Goal: Task Accomplishment & Management: Complete application form

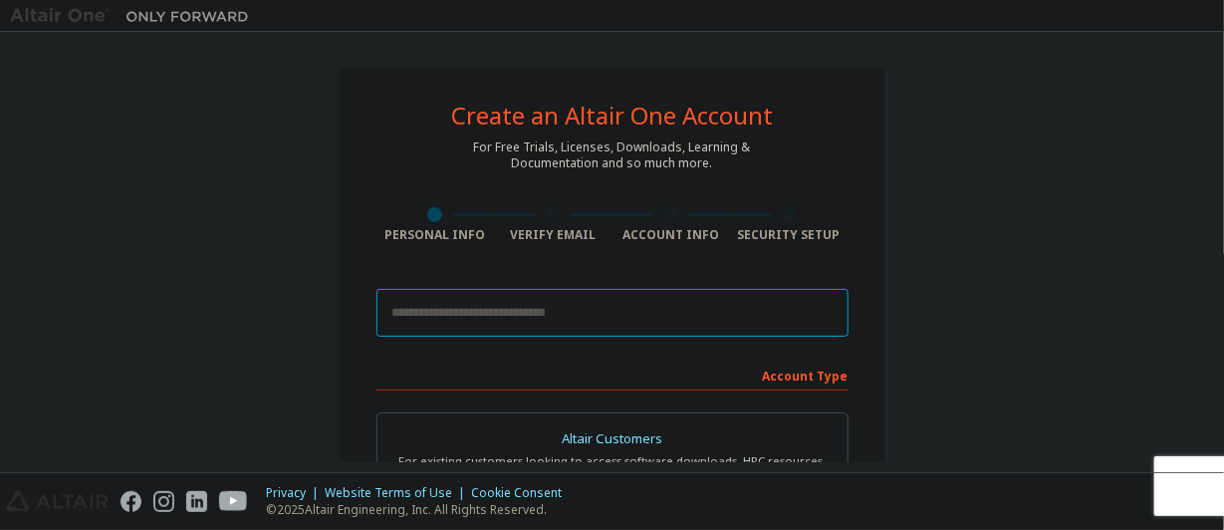
click at [690, 303] on input "email" at bounding box center [613, 313] width 472 height 48
type input "**********"
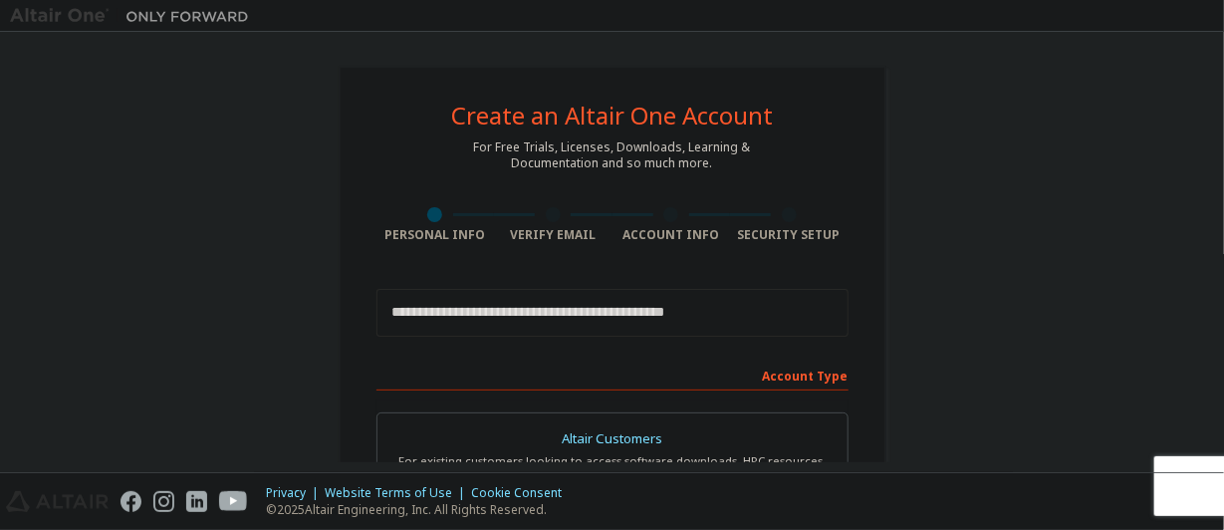
type input "*********"
type input "*******"
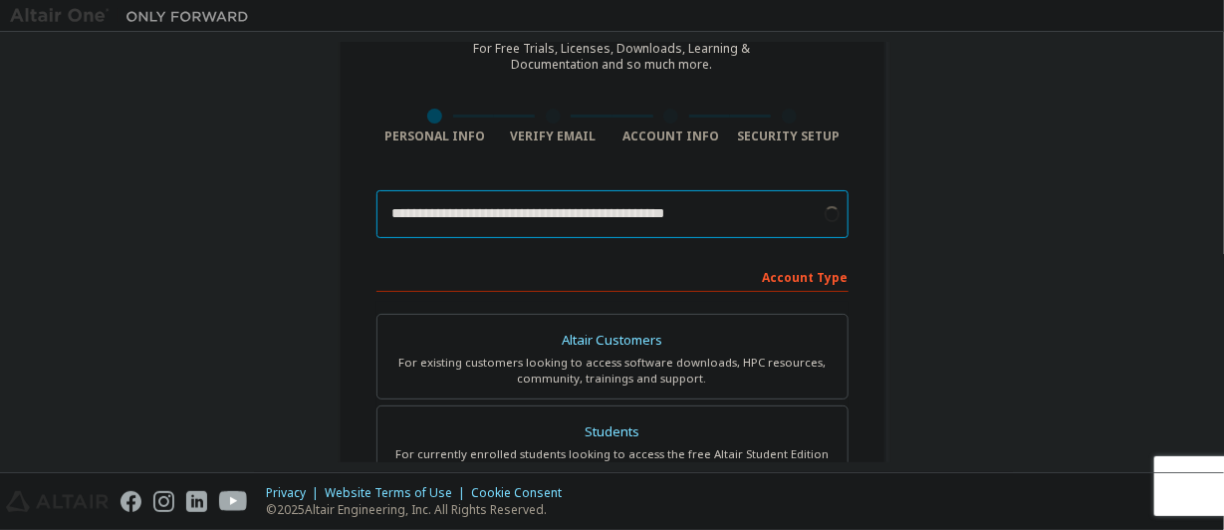
scroll to position [169, 0]
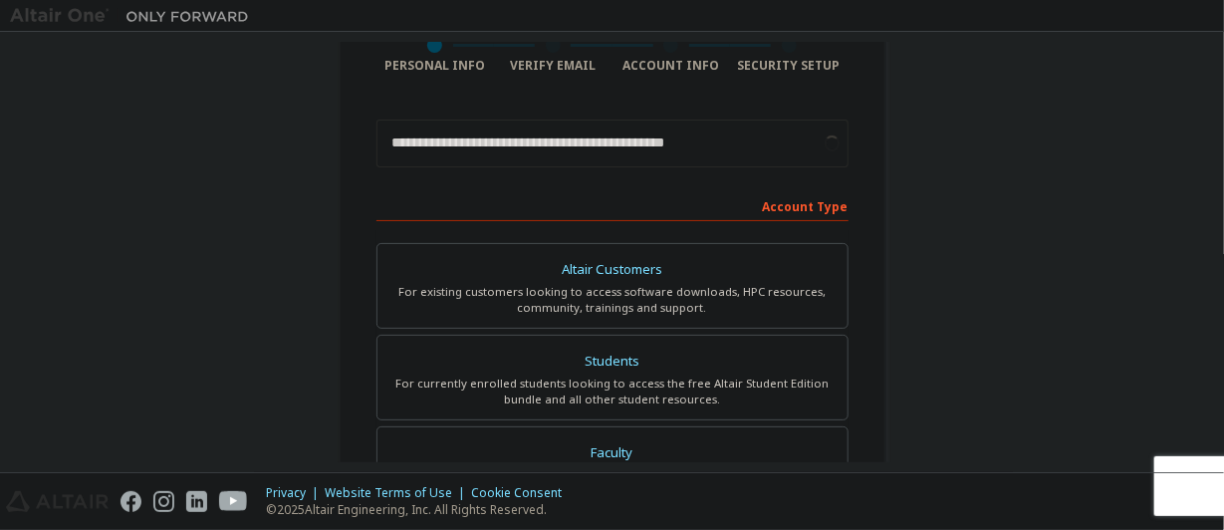
click at [631, 377] on div "For currently enrolled students looking to access the free Altair Student Editi…" at bounding box center [612, 392] width 446 height 32
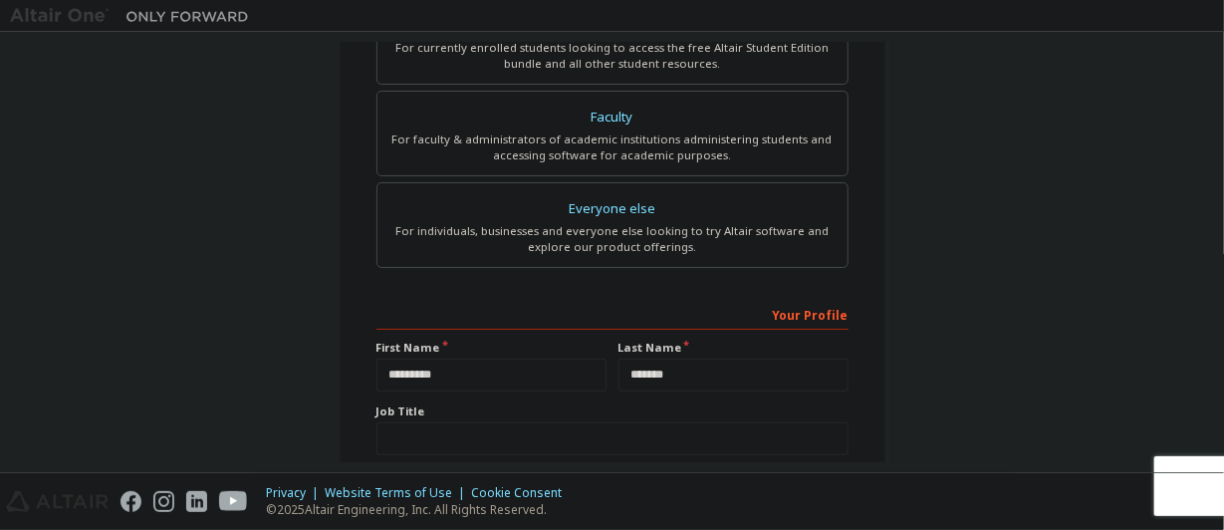
scroll to position [679, 0]
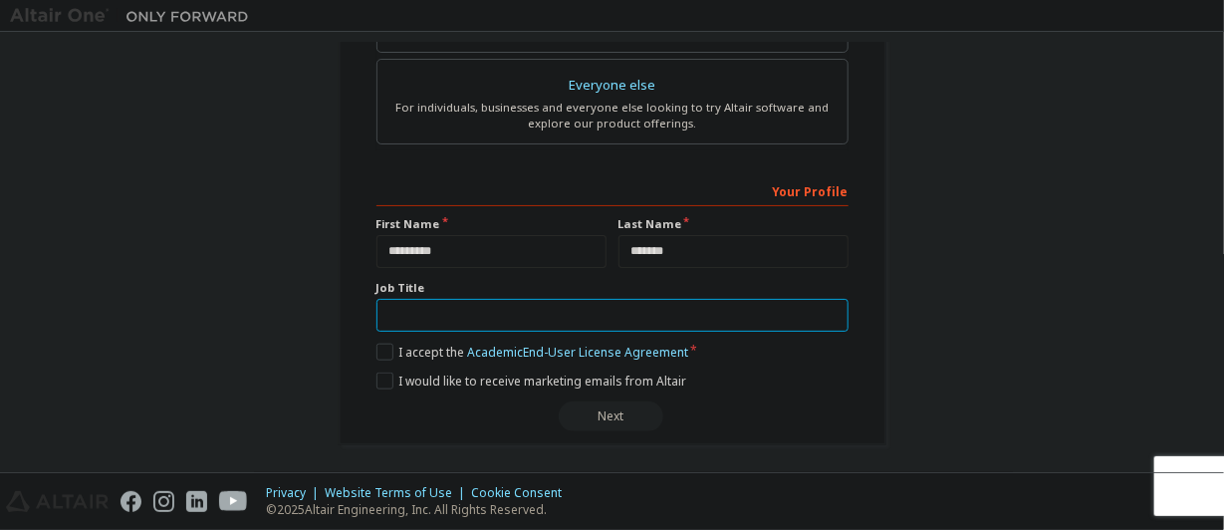
click at [643, 299] on input "text" at bounding box center [613, 315] width 472 height 33
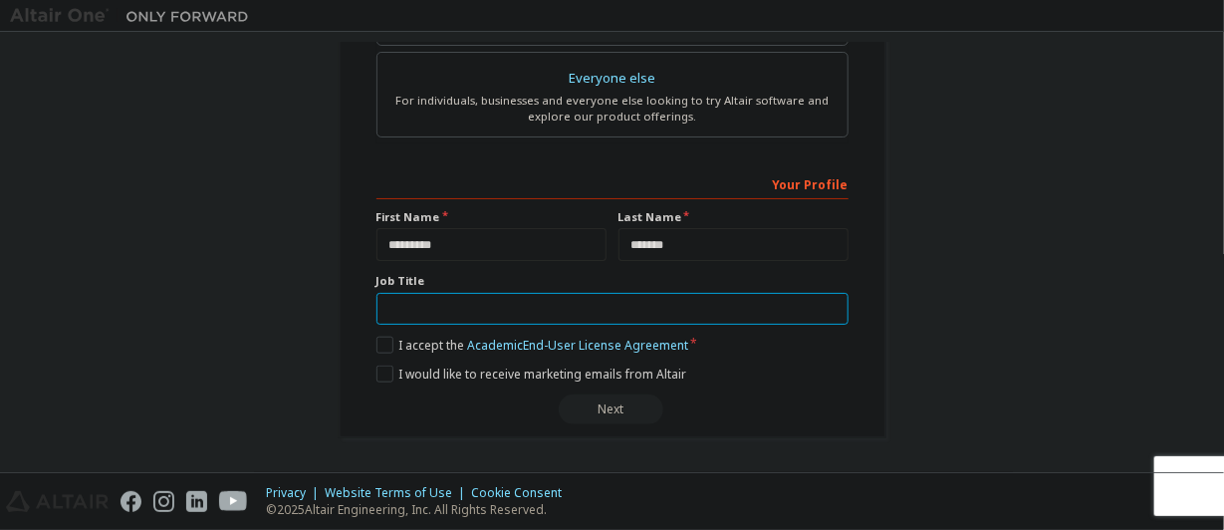
scroll to position [629, 0]
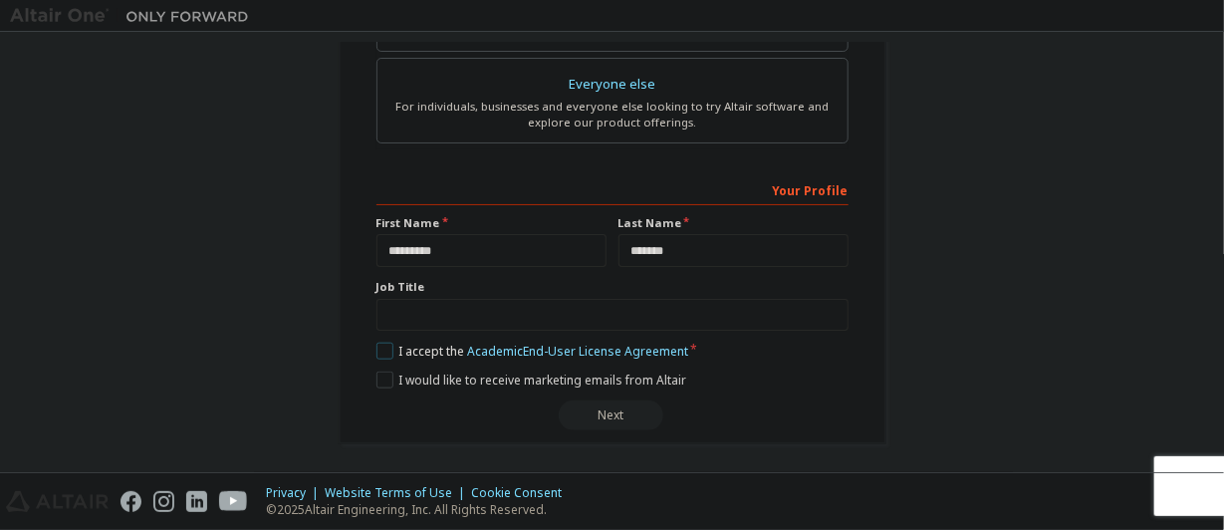
click at [386, 354] on label "I accept the Academic End-User License Agreement" at bounding box center [533, 351] width 312 height 17
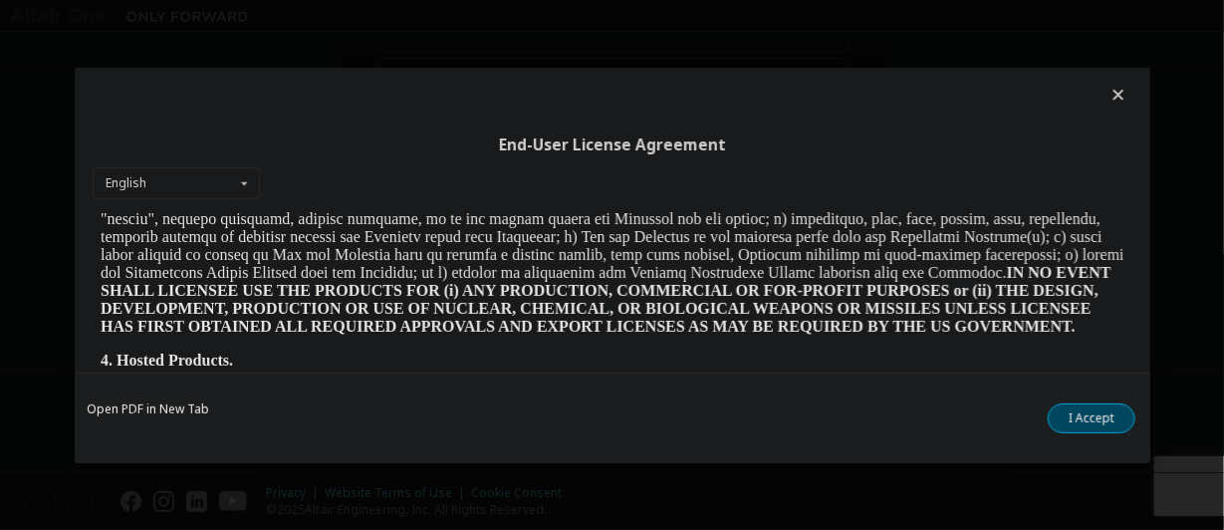
scroll to position [53, 0]
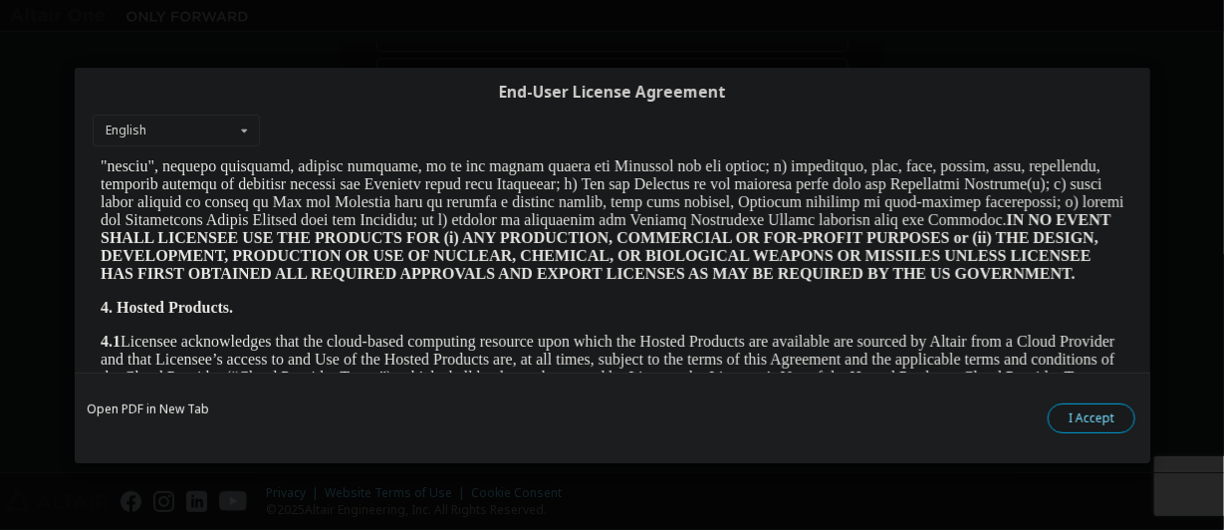
click at [1121, 428] on button "I Accept" at bounding box center [1092, 417] width 88 height 30
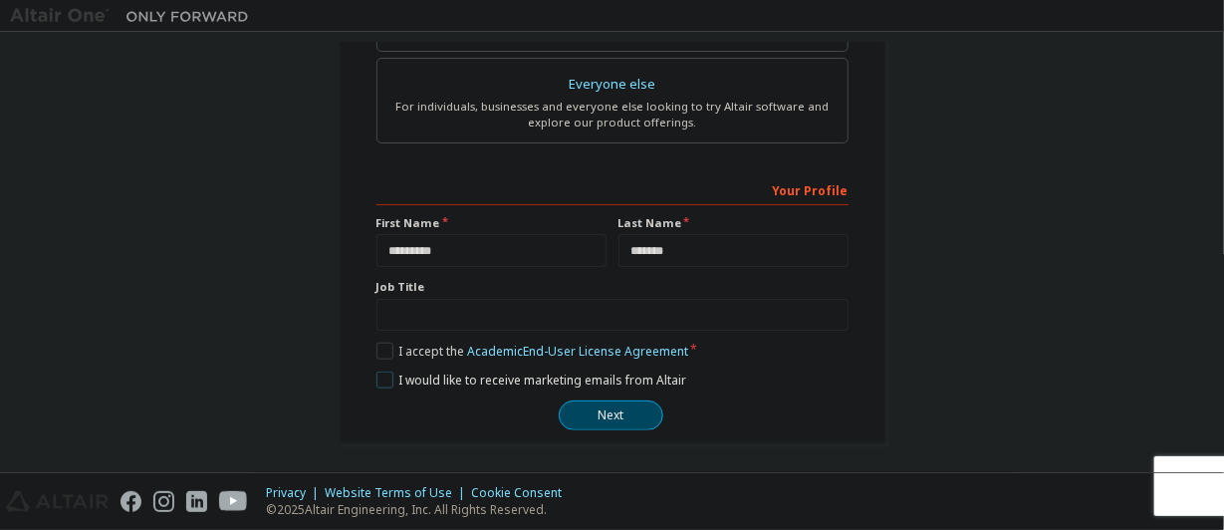
click at [386, 372] on label "I would like to receive marketing emails from Altair" at bounding box center [532, 380] width 310 height 17
click at [608, 411] on button "Next" at bounding box center [611, 415] width 105 height 30
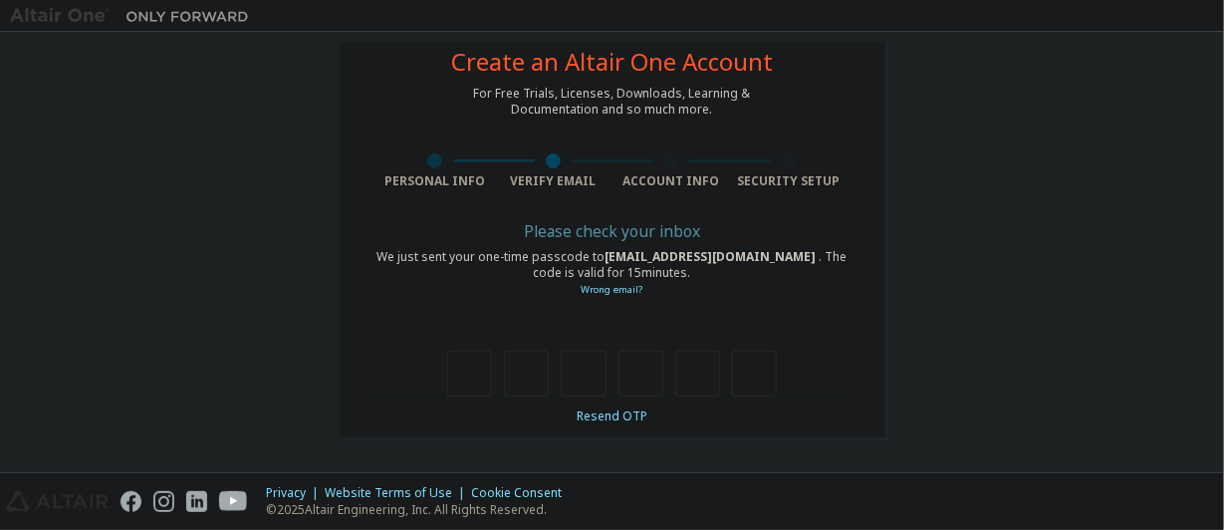
scroll to position [69, 0]
type input "*"
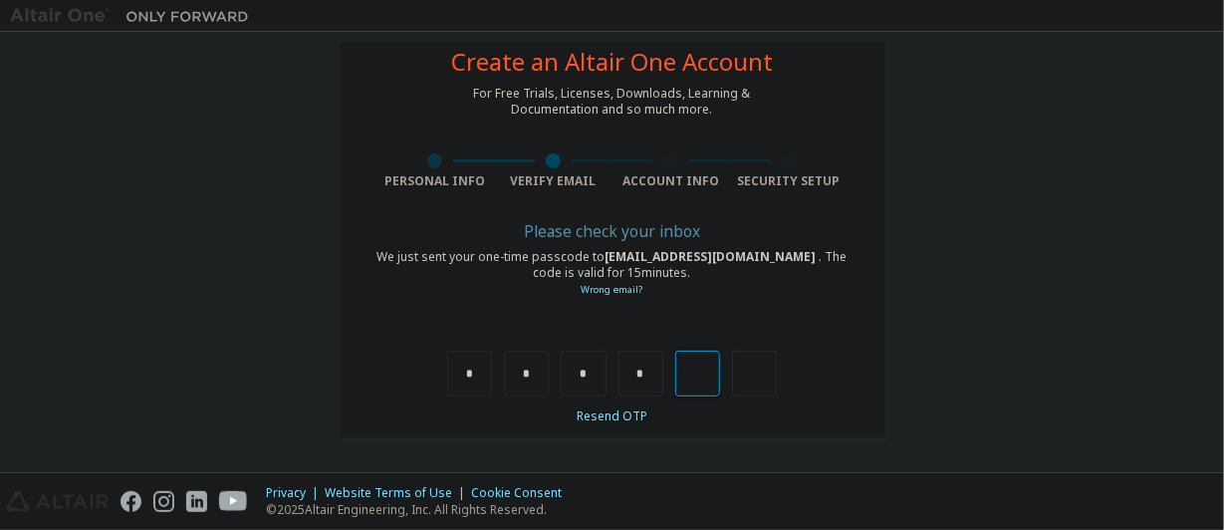
type input "*"
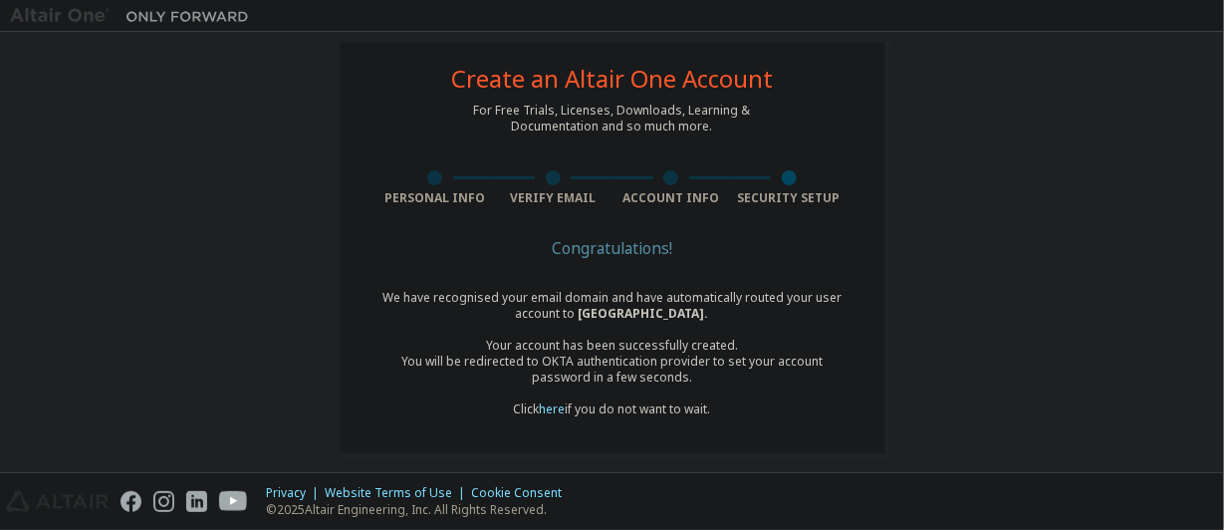
scroll to position [53, 0]
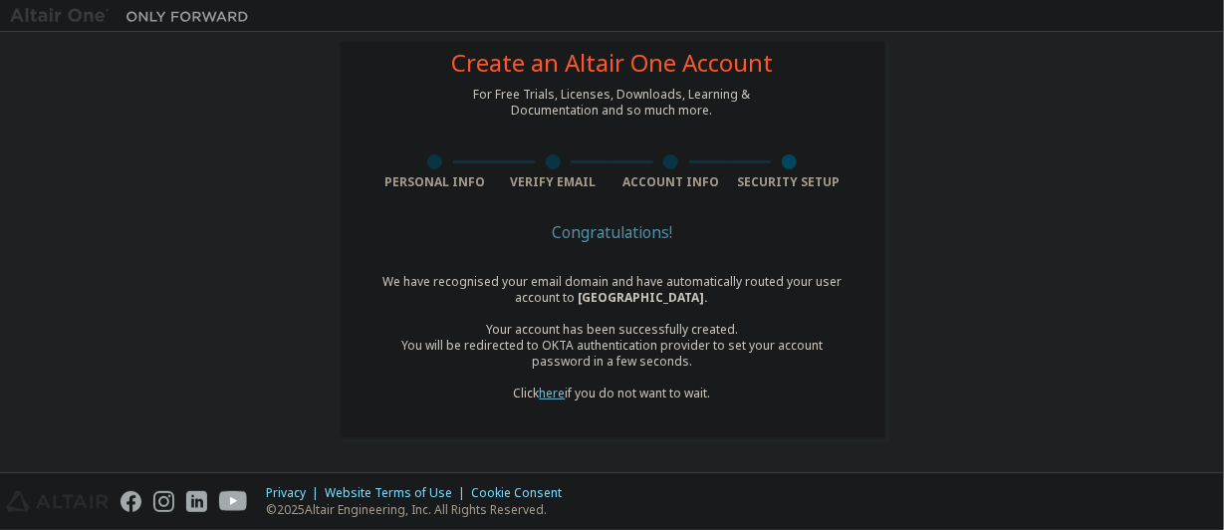
click at [554, 390] on link "here" at bounding box center [553, 393] width 26 height 17
